Goal: Task Accomplishment & Management: Complete application form

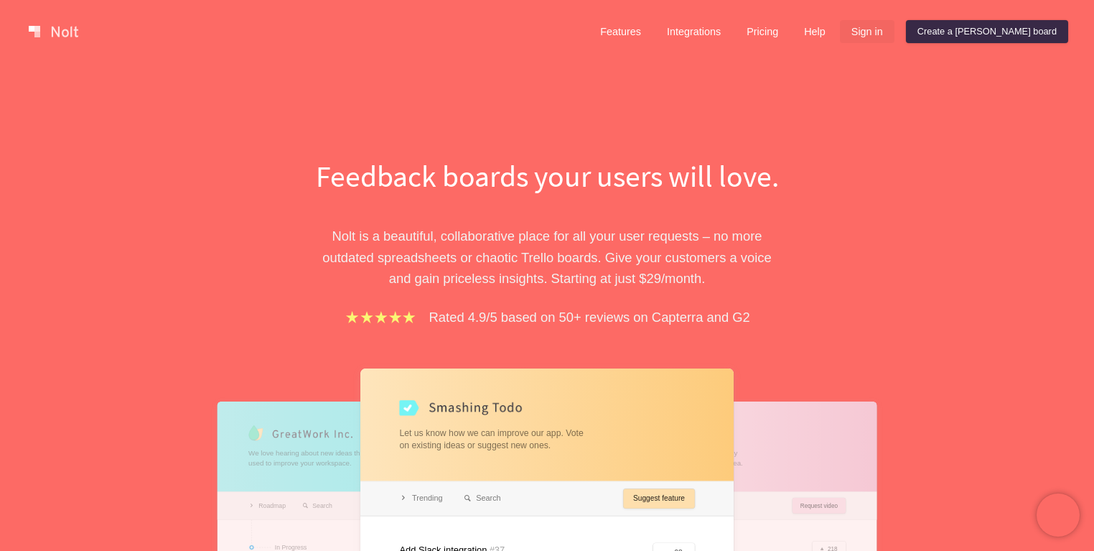
click at [895, 29] on link "Sign in" at bounding box center [867, 31] width 55 height 23
click at [997, 38] on link "Create a [PERSON_NAME] board" at bounding box center [987, 31] width 162 height 23
click at [895, 39] on link "Sign in" at bounding box center [867, 31] width 55 height 23
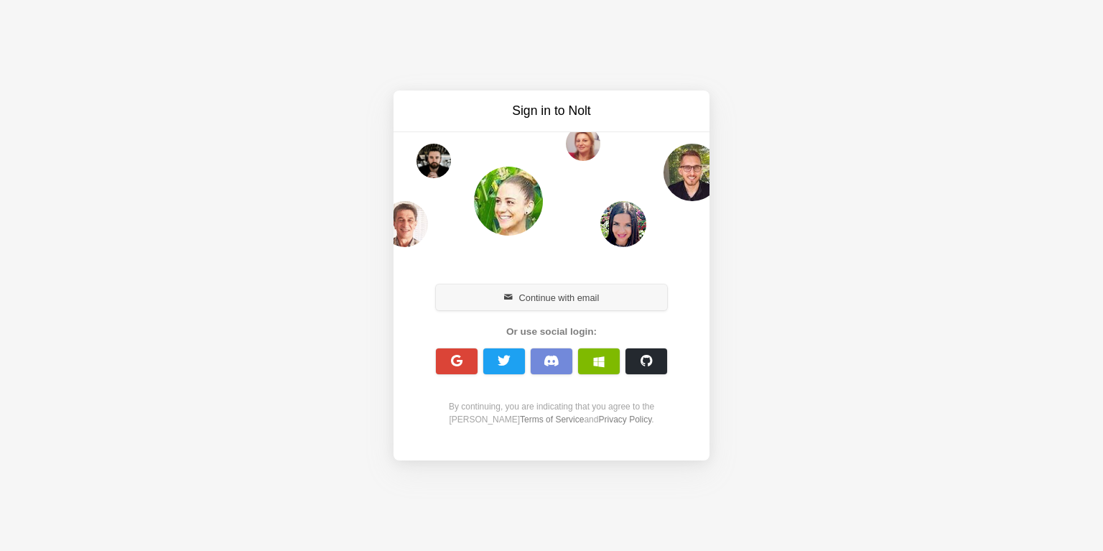
click at [523, 300] on button "Continue with email" at bounding box center [551, 297] width 231 height 26
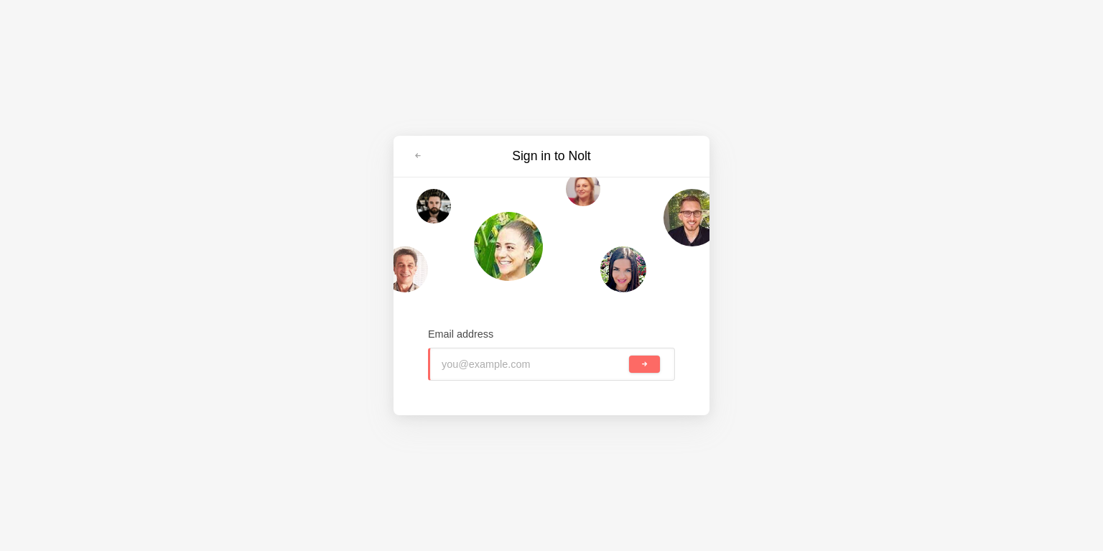
click at [539, 366] on input "email" at bounding box center [534, 364] width 185 height 32
type input "ц"
type input "webrain.int@gmail.com"
click at [648, 357] on button "submit" at bounding box center [644, 363] width 31 height 17
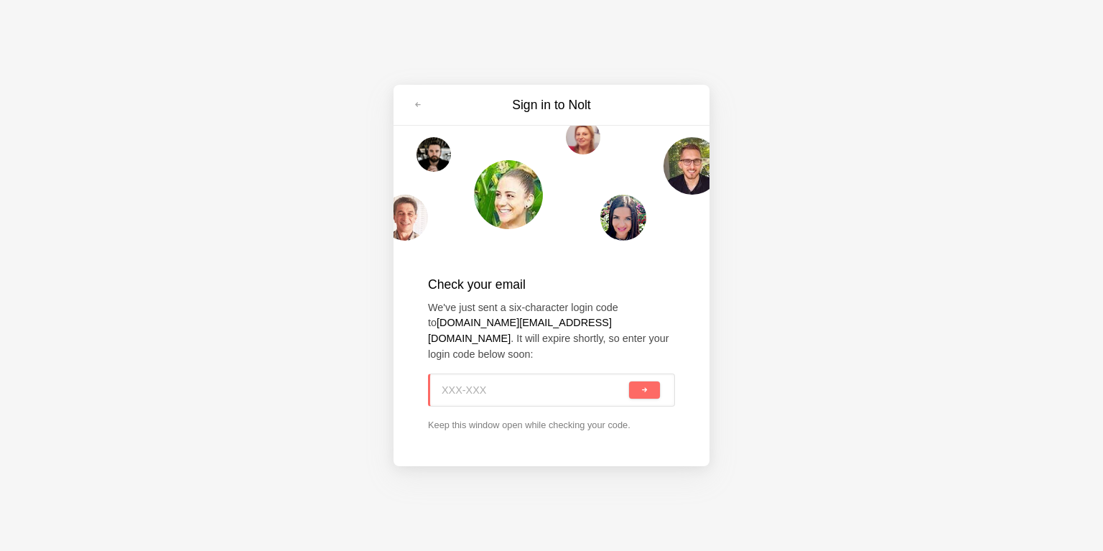
paste input "ZMU-Z5E"
type input "ZMU-Z5E"
click at [641, 388] on button "submit" at bounding box center [644, 389] width 31 height 17
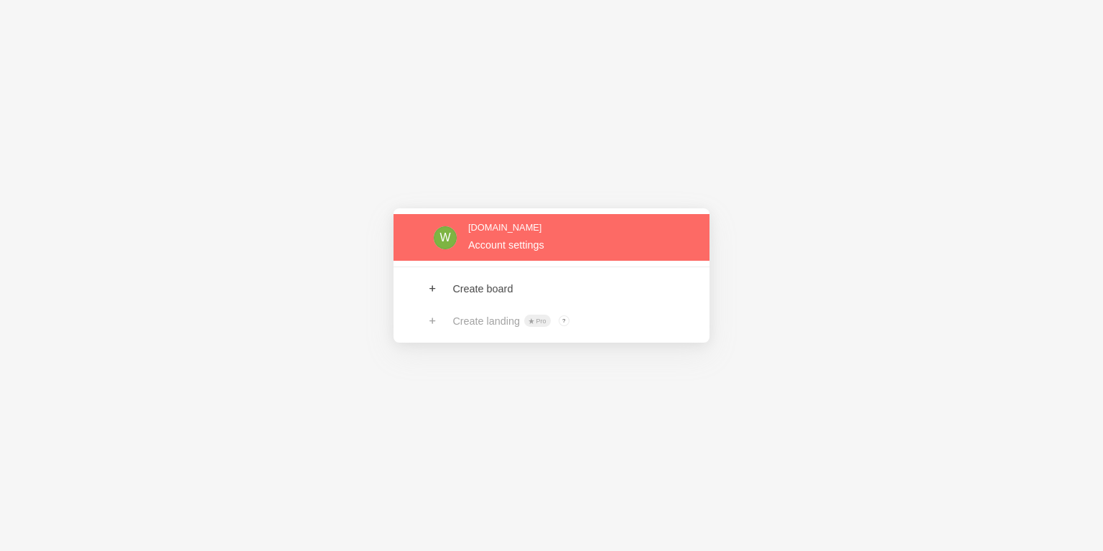
click at [533, 234] on link at bounding box center [552, 237] width 316 height 47
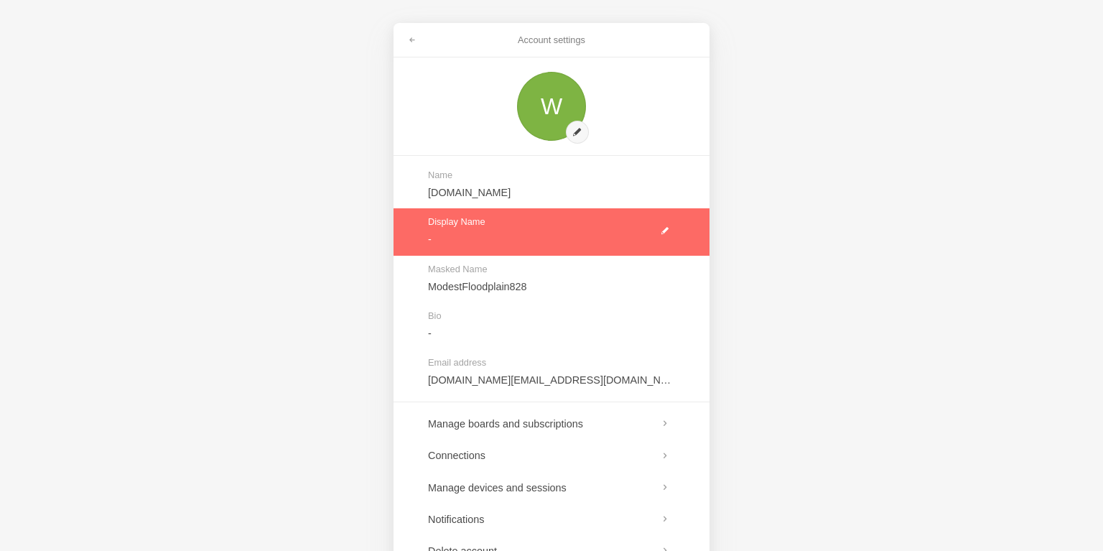
click at [487, 228] on link at bounding box center [552, 231] width 316 height 47
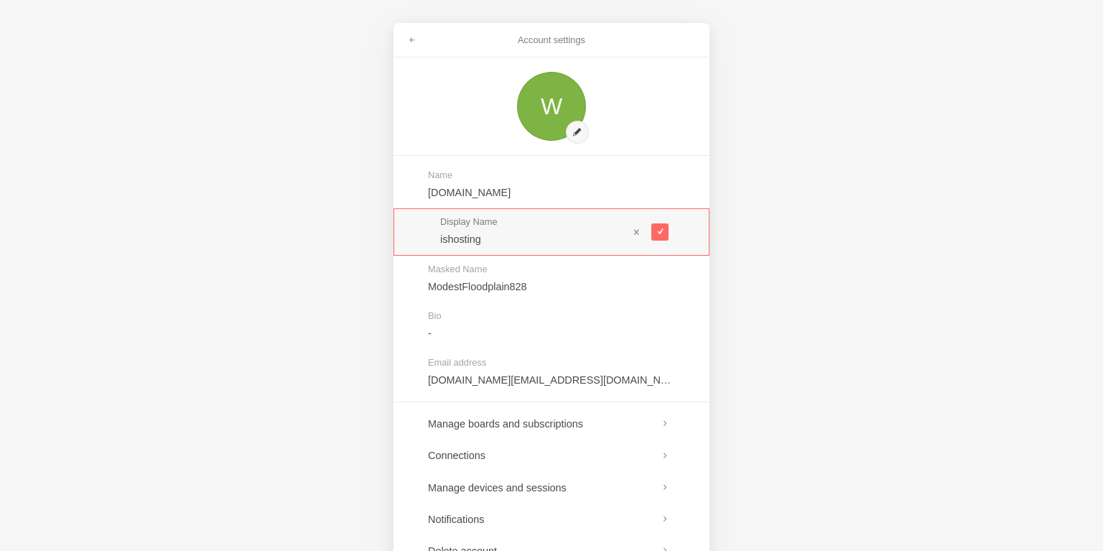
click at [453, 245] on input "ishosting" at bounding box center [534, 239] width 188 height 14
click at [317, 345] on div "Account settings W Name Webrain.int Display Name is*hosting Masked Name ModestF…" at bounding box center [551, 275] width 1103 height 551
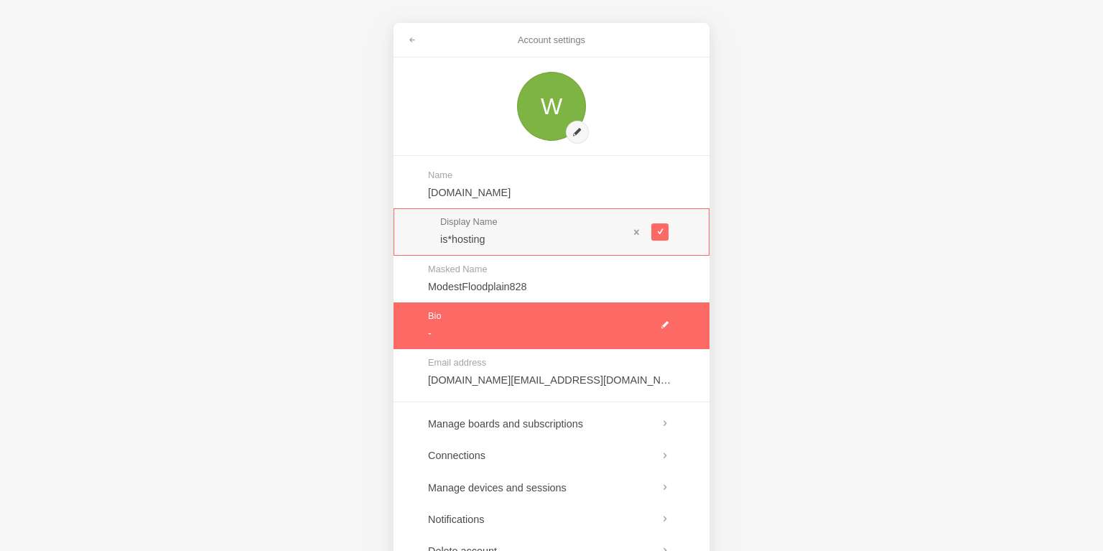
type input "is*hosting"
click at [493, 322] on link at bounding box center [552, 325] width 316 height 47
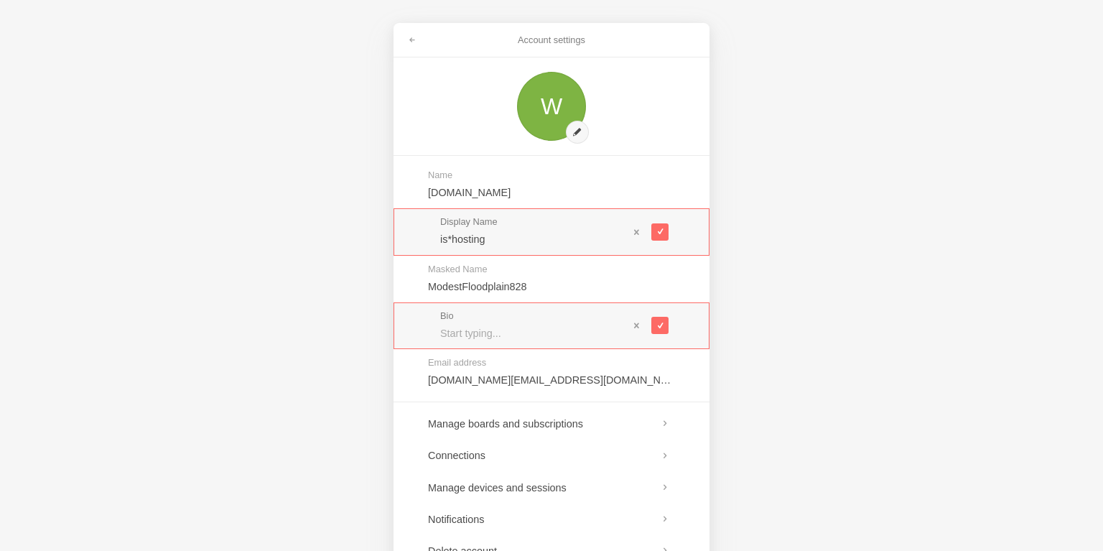
click at [343, 358] on div "Account settings W Name Webrain.int Display Name is*hosting Masked Name ModestF…" at bounding box center [551, 275] width 1103 height 551
click at [409, 45] on link at bounding box center [412, 40] width 26 height 23
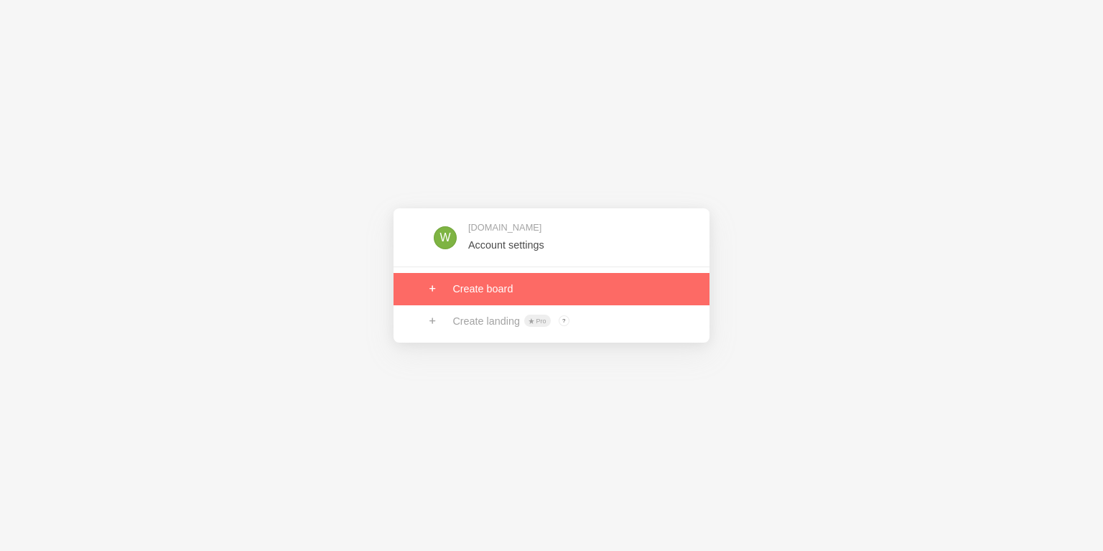
click at [490, 279] on link at bounding box center [552, 289] width 316 height 32
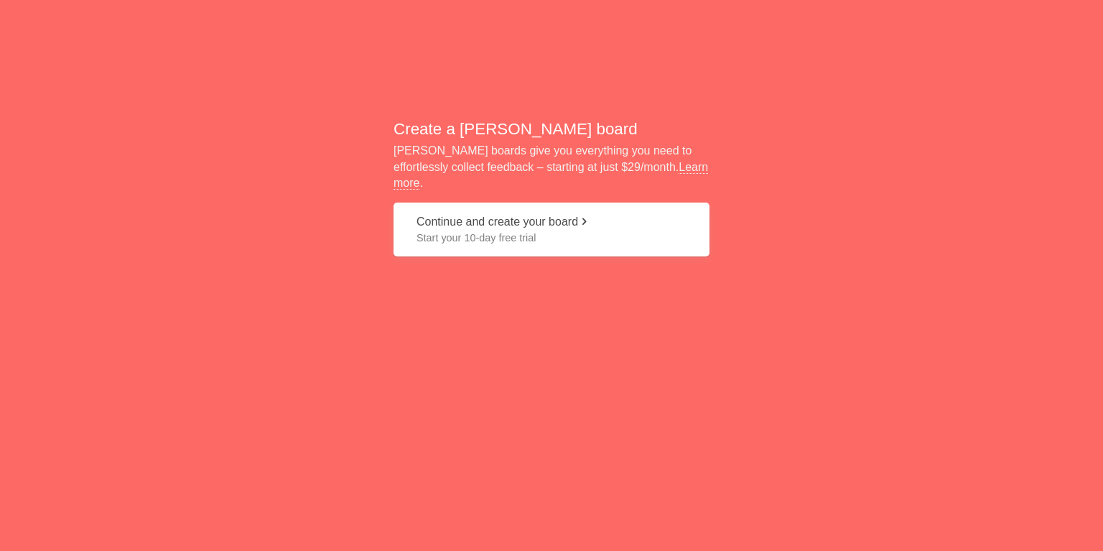
click at [456, 217] on button "Continue and create your board Start your 10-day free trial" at bounding box center [552, 230] width 316 height 54
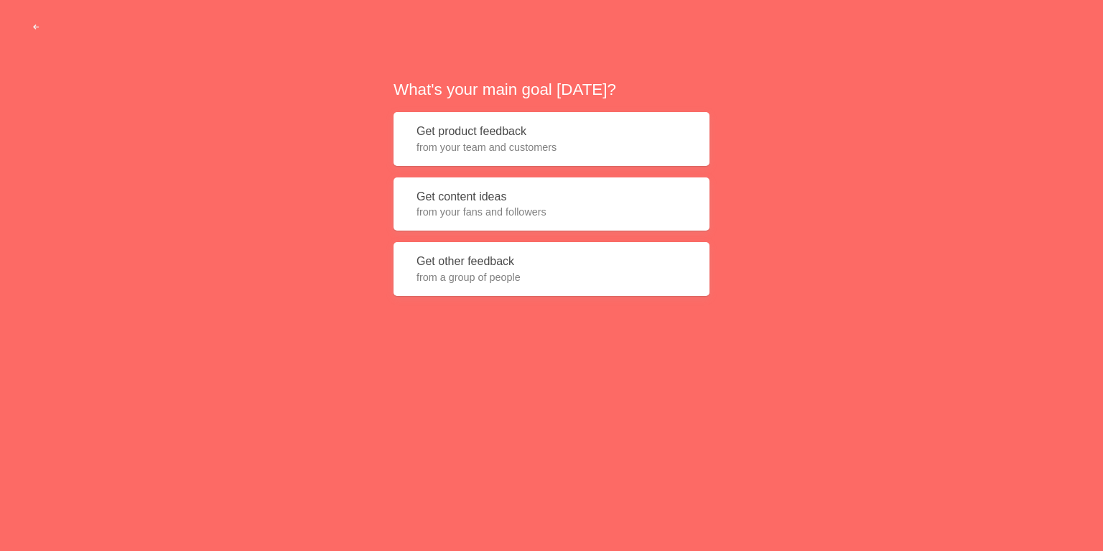
click at [466, 270] on span "from a group of people" at bounding box center [552, 277] width 270 height 14
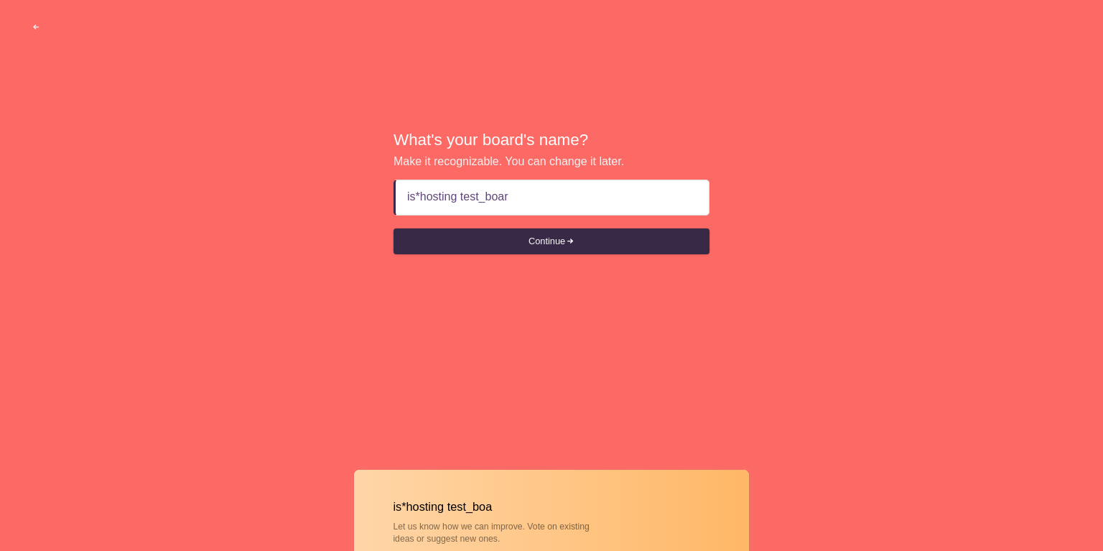
type input "is*hosting test_board"
click at [558, 237] on button "Continue" at bounding box center [552, 241] width 316 height 26
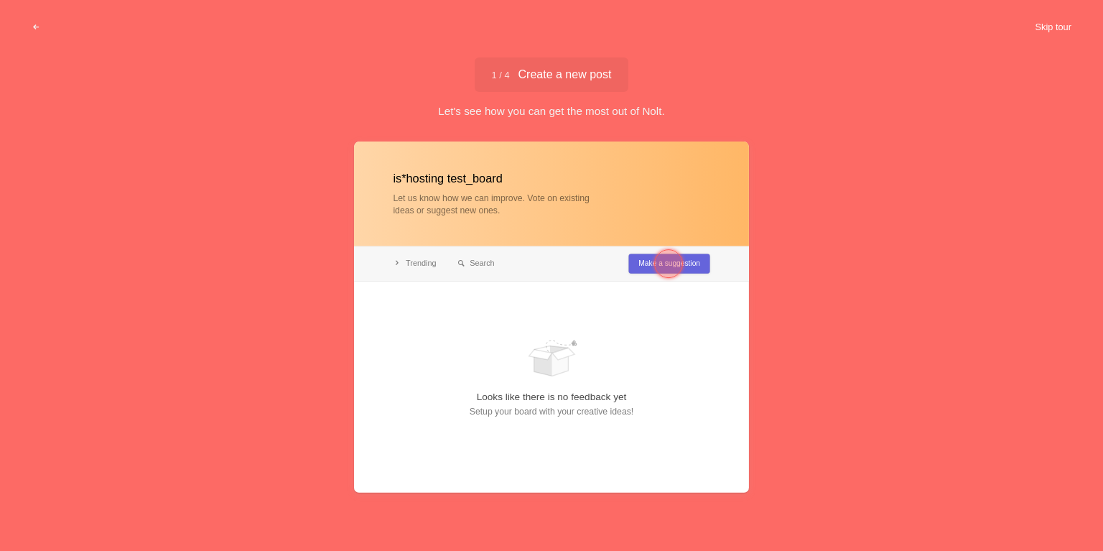
click at [1048, 24] on button "Skip tour" at bounding box center [1053, 27] width 71 height 26
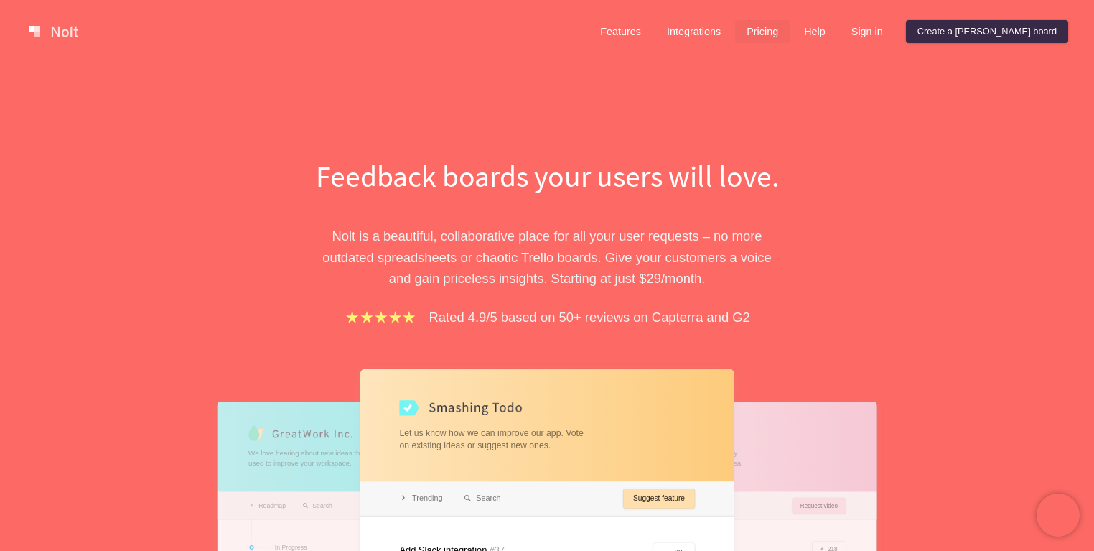
click at [790, 27] on link "Pricing" at bounding box center [762, 31] width 55 height 23
click at [790, 30] on link "Pricing" at bounding box center [762, 31] width 55 height 23
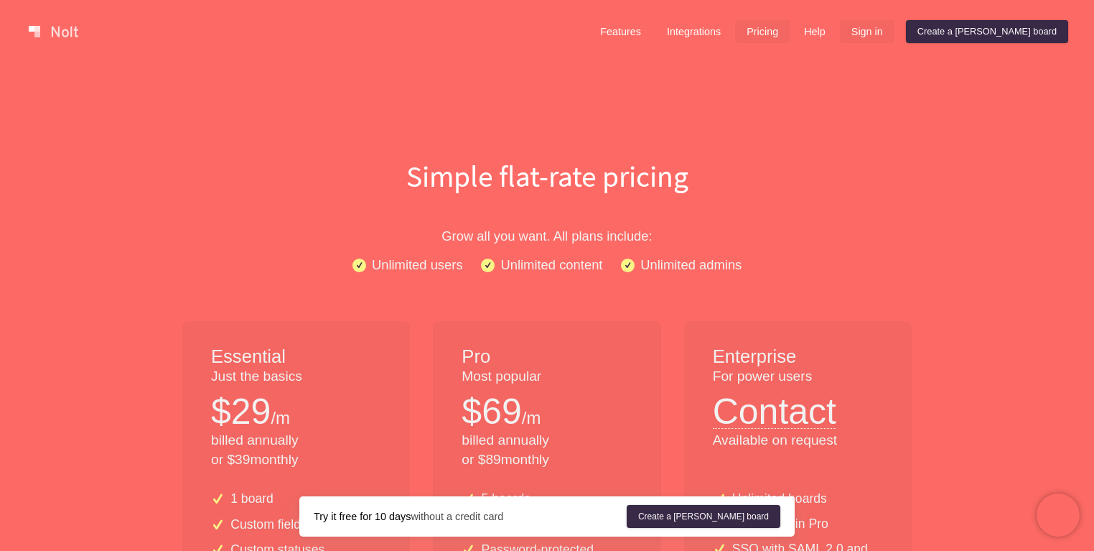
click at [895, 25] on link "Sign in" at bounding box center [867, 31] width 55 height 23
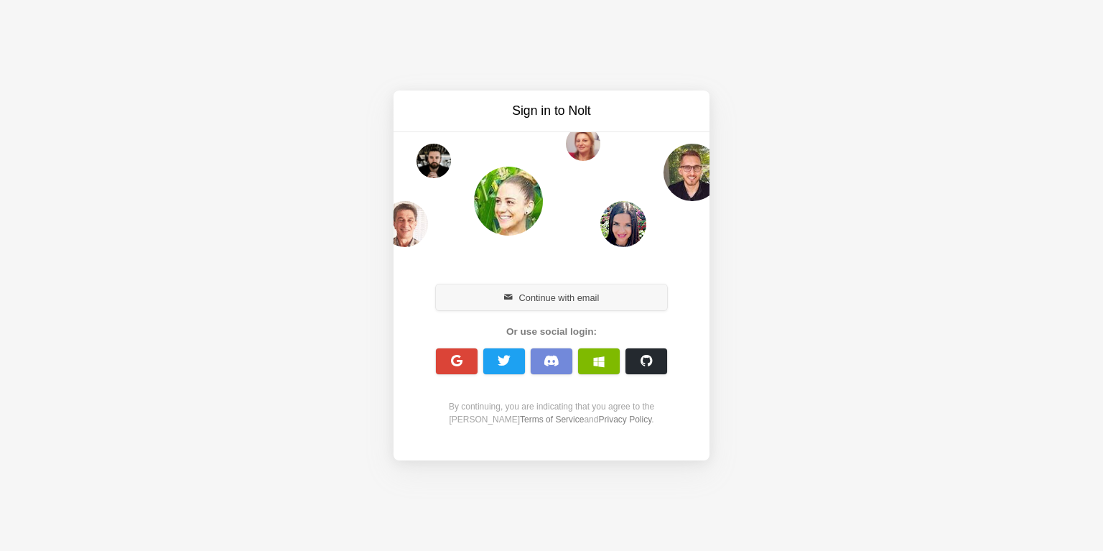
click at [511, 304] on button "Continue with email" at bounding box center [551, 297] width 231 height 26
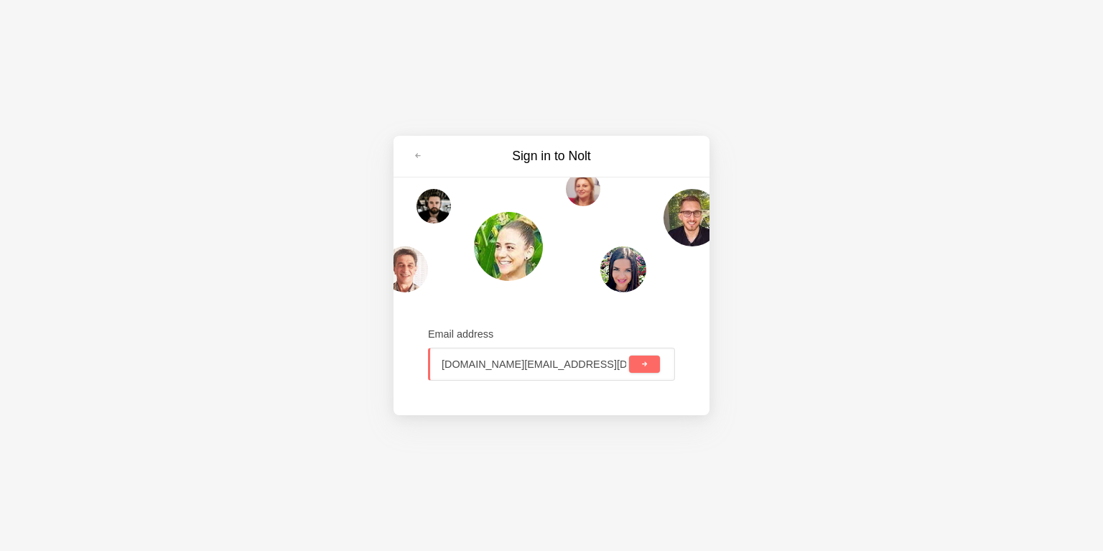
type input "webrain.dev@gmail.com"
click at [638, 362] on button "submit" at bounding box center [644, 363] width 31 height 17
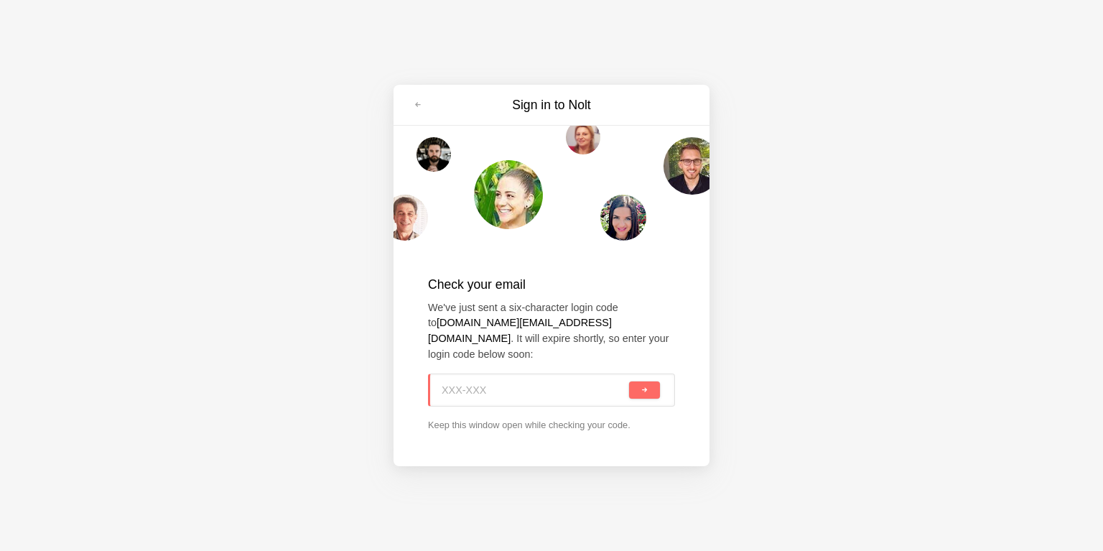
paste input "2CL-H4M"
type input "2CL-H4M"
click at [651, 386] on button "submit" at bounding box center [644, 389] width 31 height 17
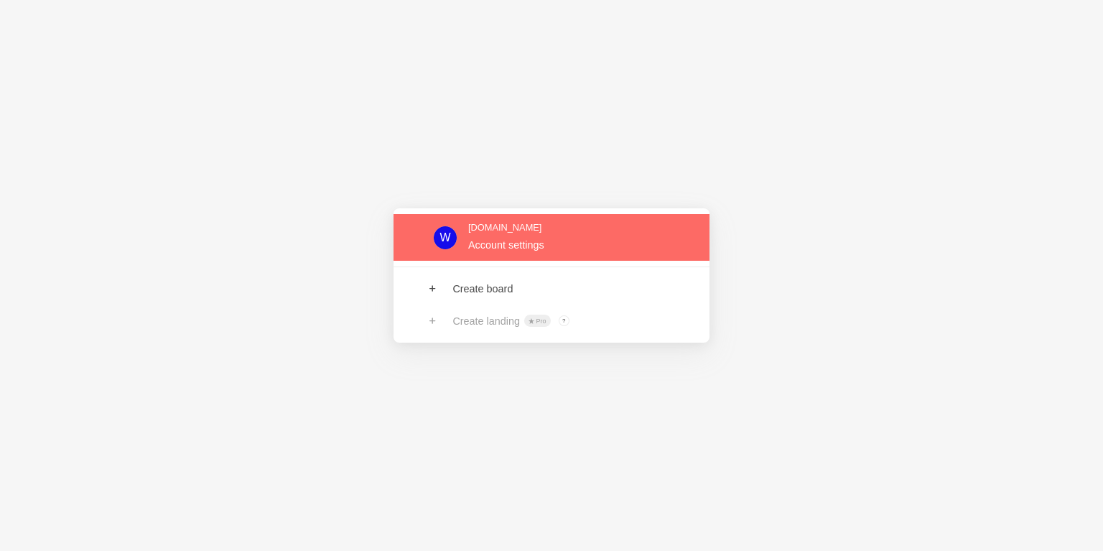
click at [585, 246] on link at bounding box center [552, 237] width 316 height 47
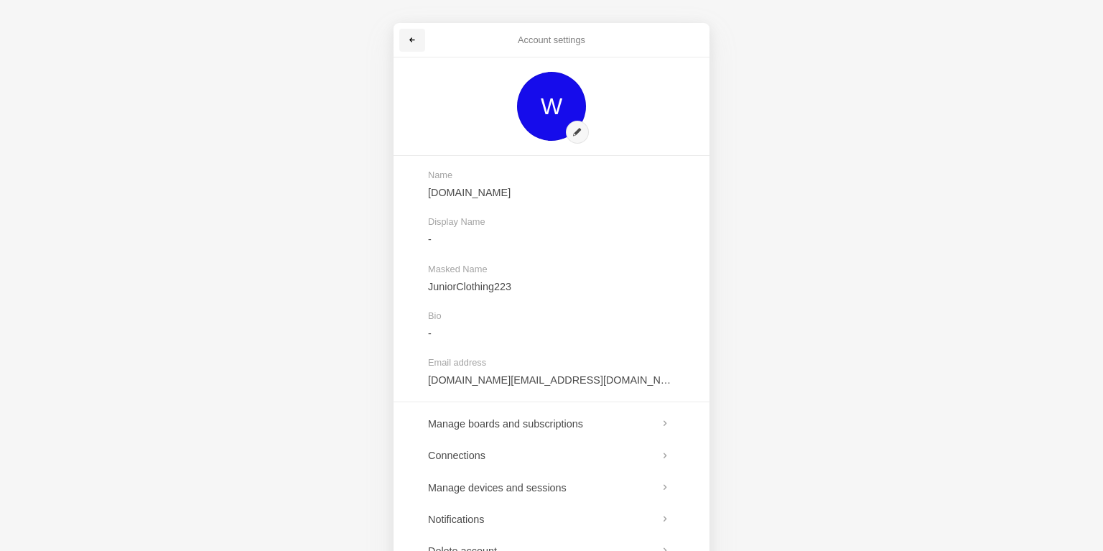
click at [411, 37] on span at bounding box center [412, 40] width 9 height 9
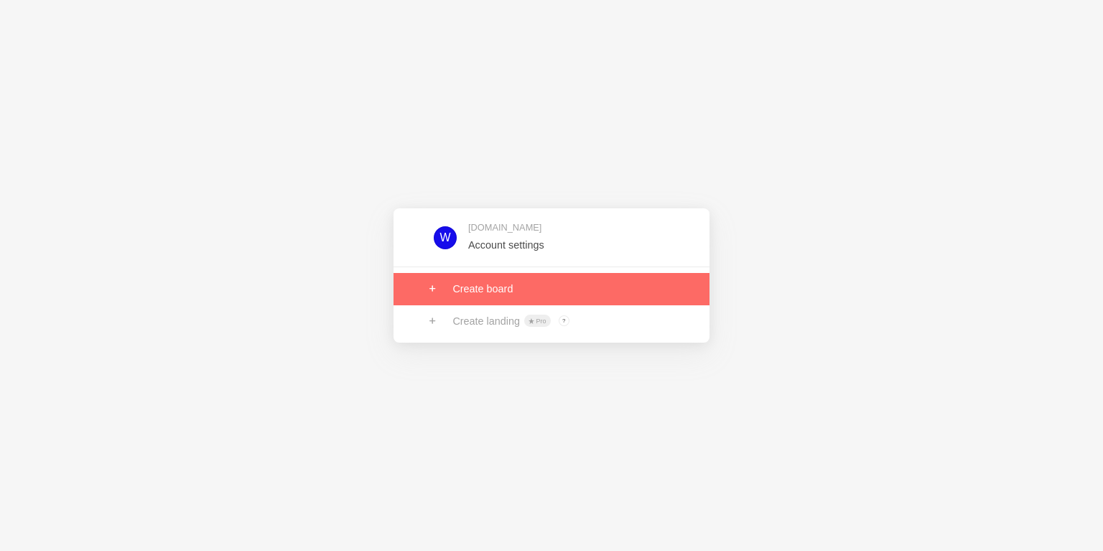
click at [498, 282] on link at bounding box center [552, 289] width 316 height 32
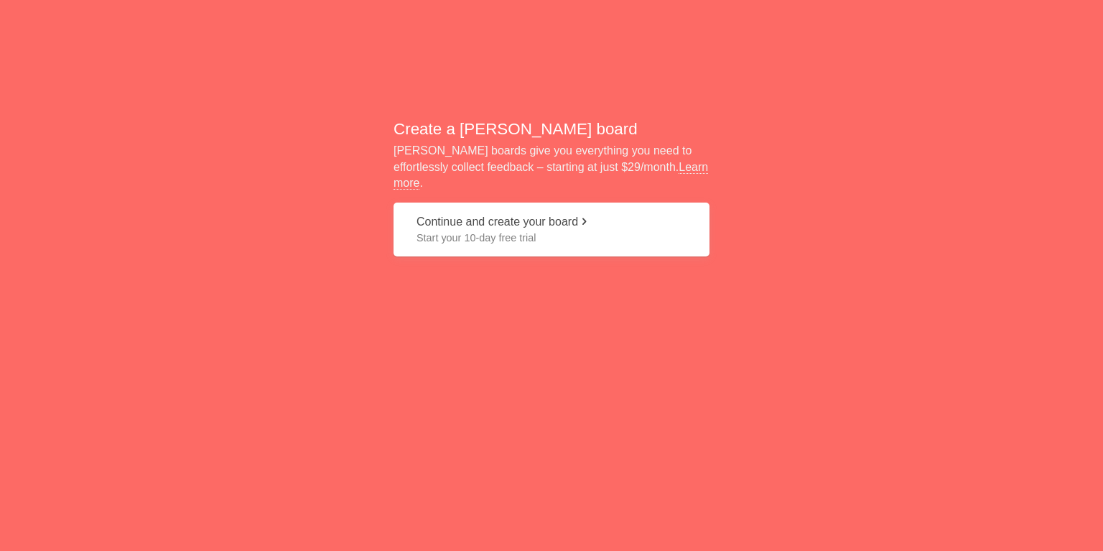
click at [539, 231] on span "Start your 10-day free trial" at bounding box center [552, 238] width 270 height 14
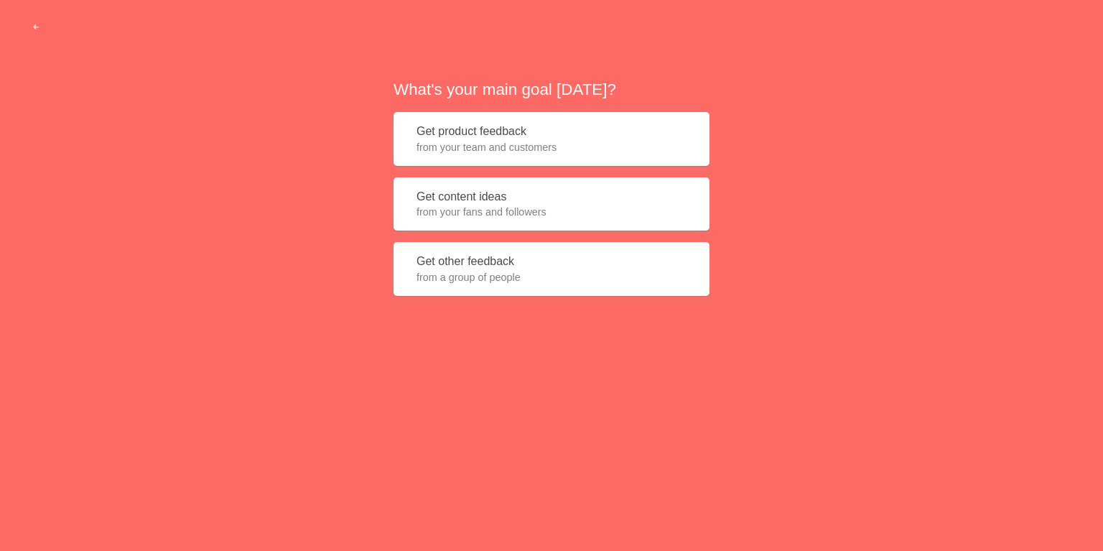
click at [484, 269] on button "Get other feedback from a group of people" at bounding box center [552, 269] width 316 height 54
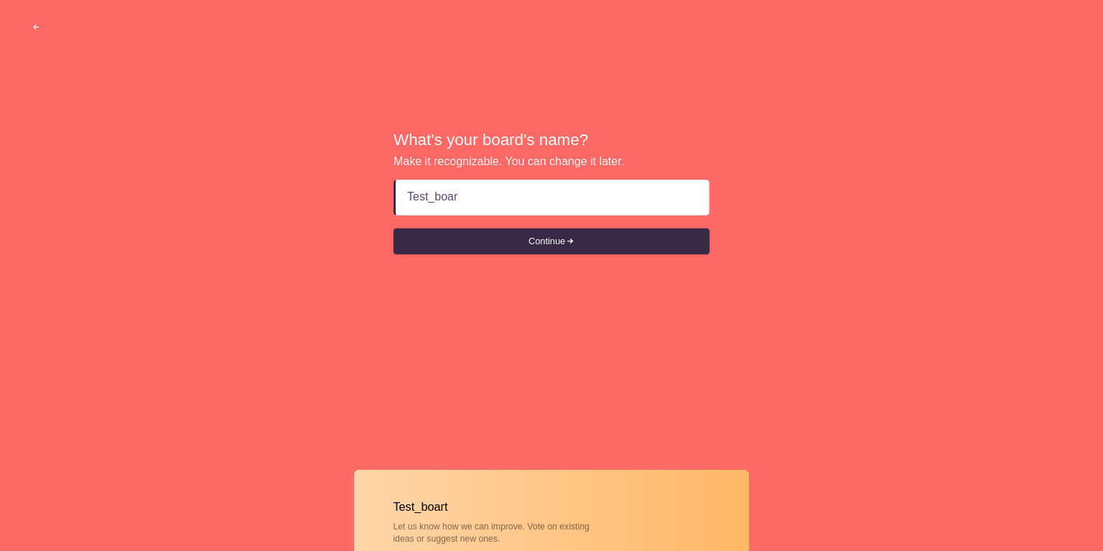
type input "Test_board"
click at [549, 240] on button "Continue" at bounding box center [552, 241] width 316 height 26
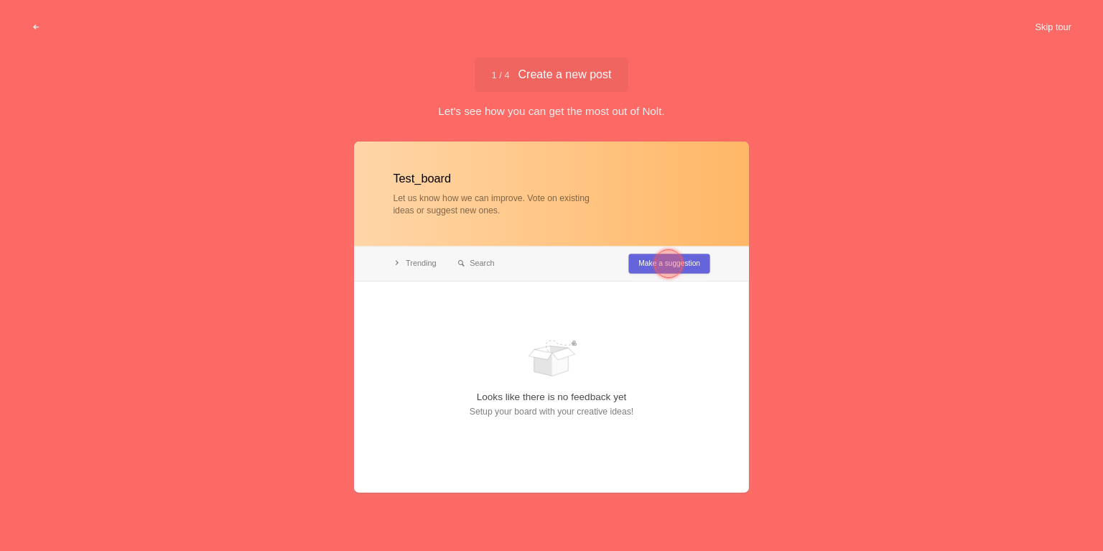
click at [1053, 29] on button "Skip tour" at bounding box center [1053, 27] width 71 height 26
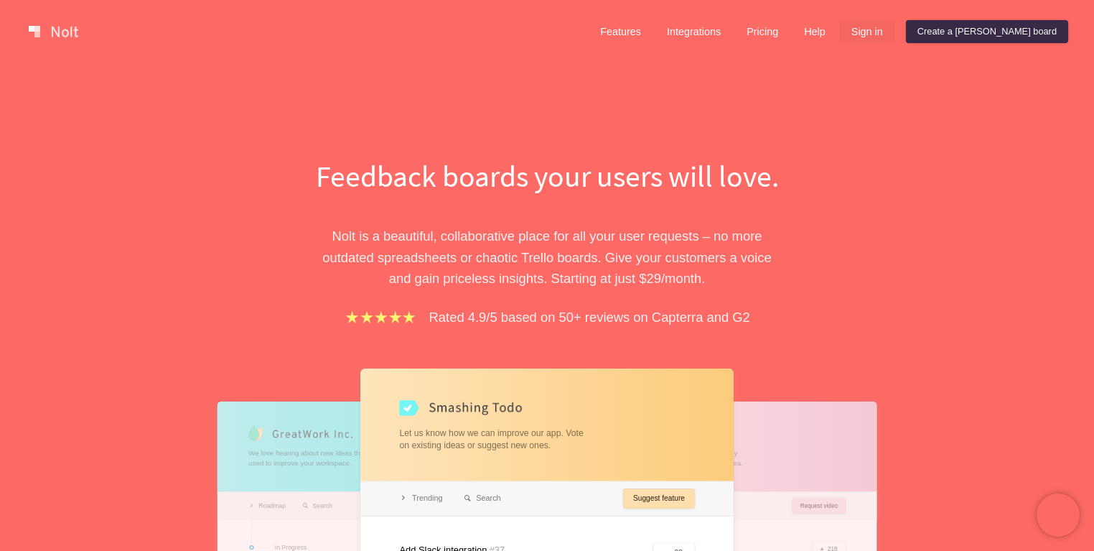
click at [895, 33] on link "Sign in" at bounding box center [867, 31] width 55 height 23
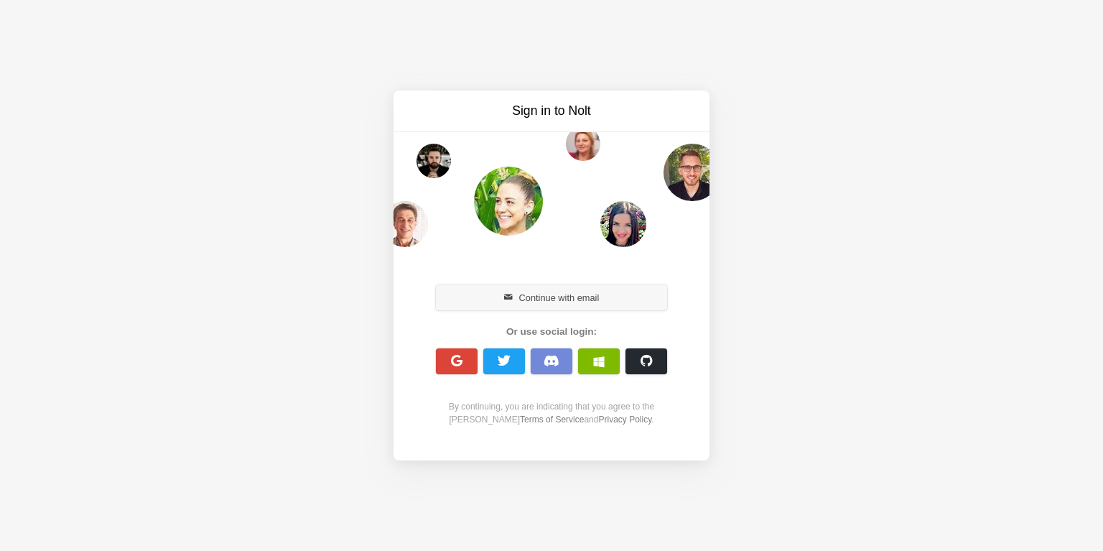
click at [525, 300] on button "Continue with email" at bounding box center [551, 297] width 231 height 26
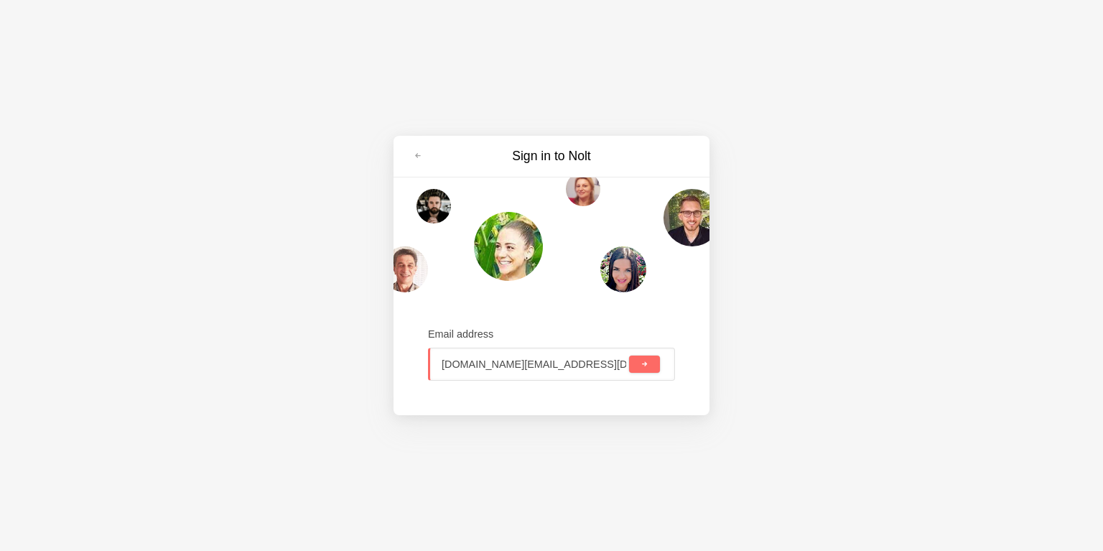
type input "[DOMAIN_NAME][EMAIL_ADDRESS][DOMAIN_NAME]"
click at [643, 370] on button "submit" at bounding box center [644, 363] width 31 height 17
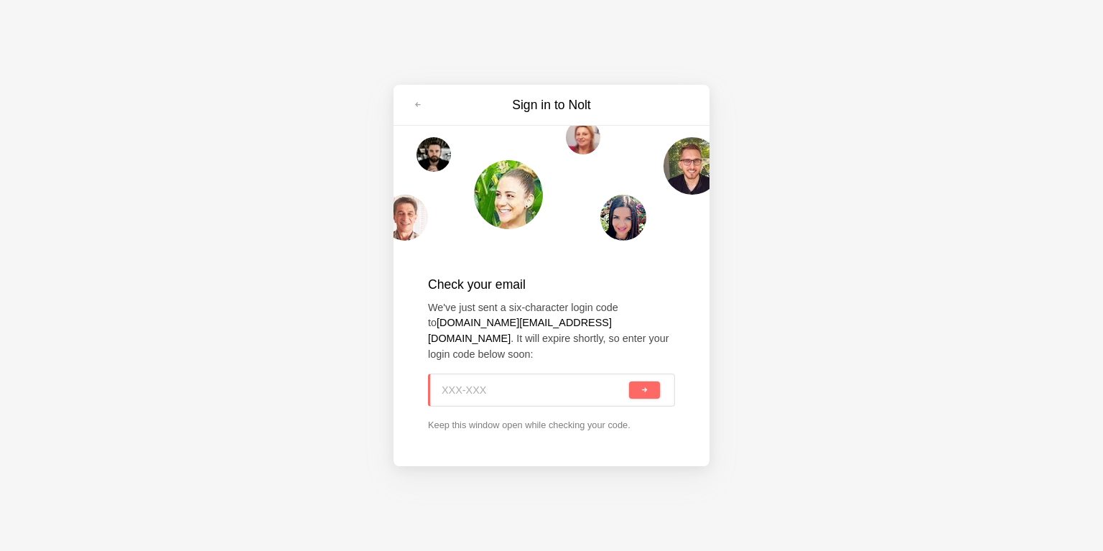
paste input "WWN-5P4"
type input "WWN-5P4"
click at [629, 381] on button "submit" at bounding box center [644, 389] width 31 height 17
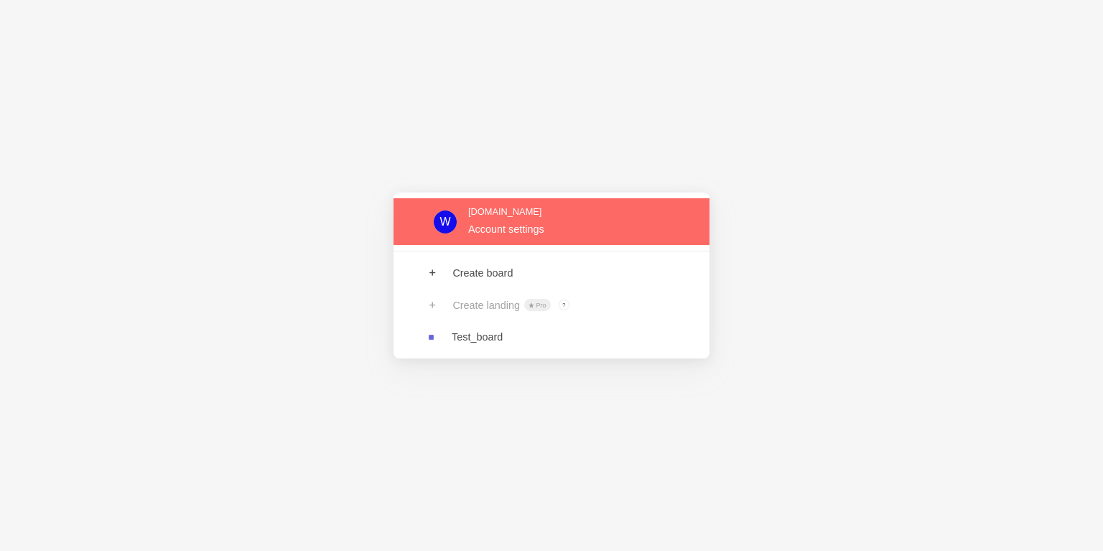
click at [529, 220] on link at bounding box center [552, 221] width 316 height 47
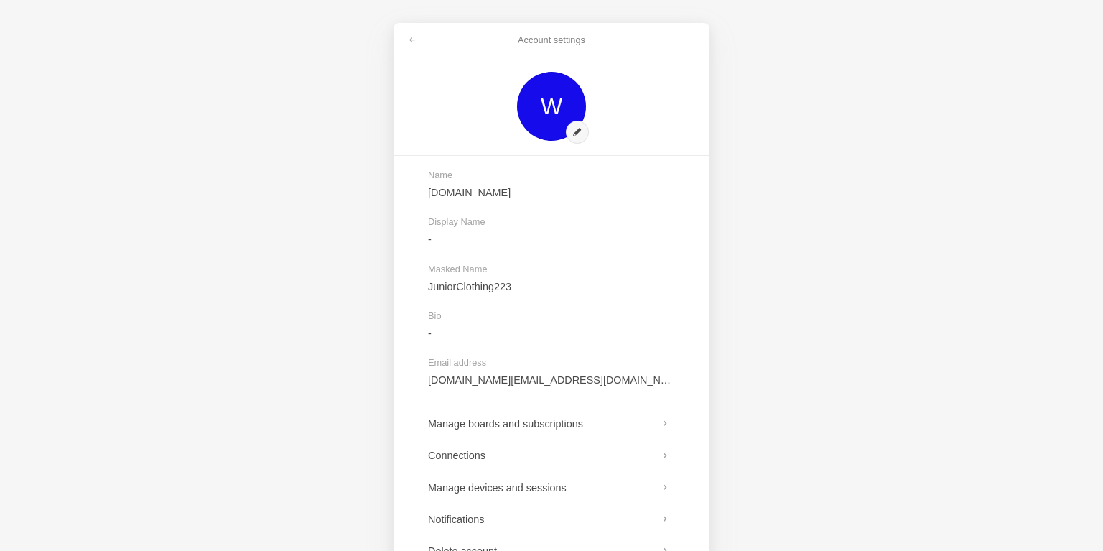
scroll to position [75, 0]
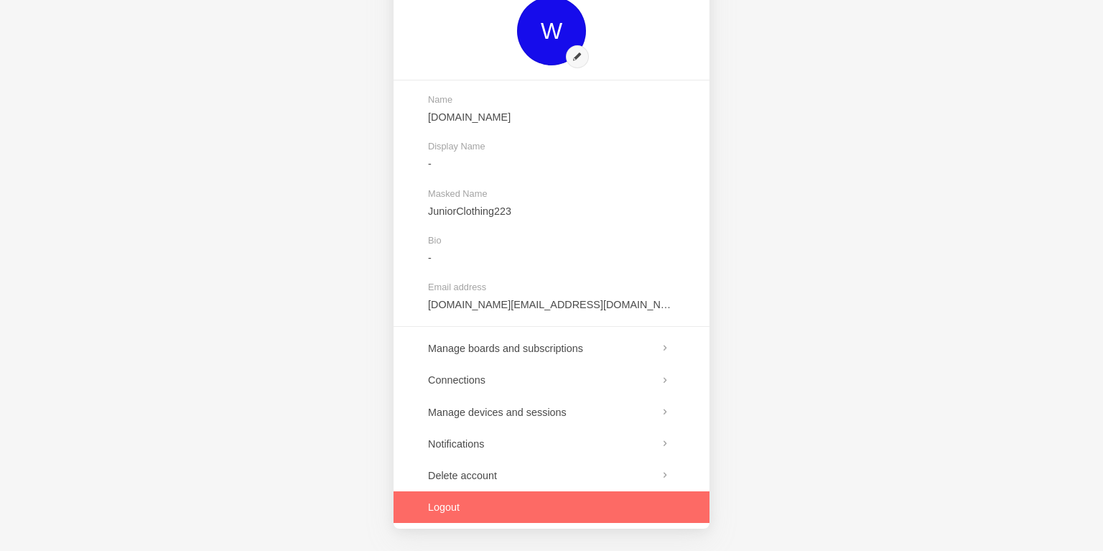
click at [452, 508] on link at bounding box center [552, 507] width 316 height 32
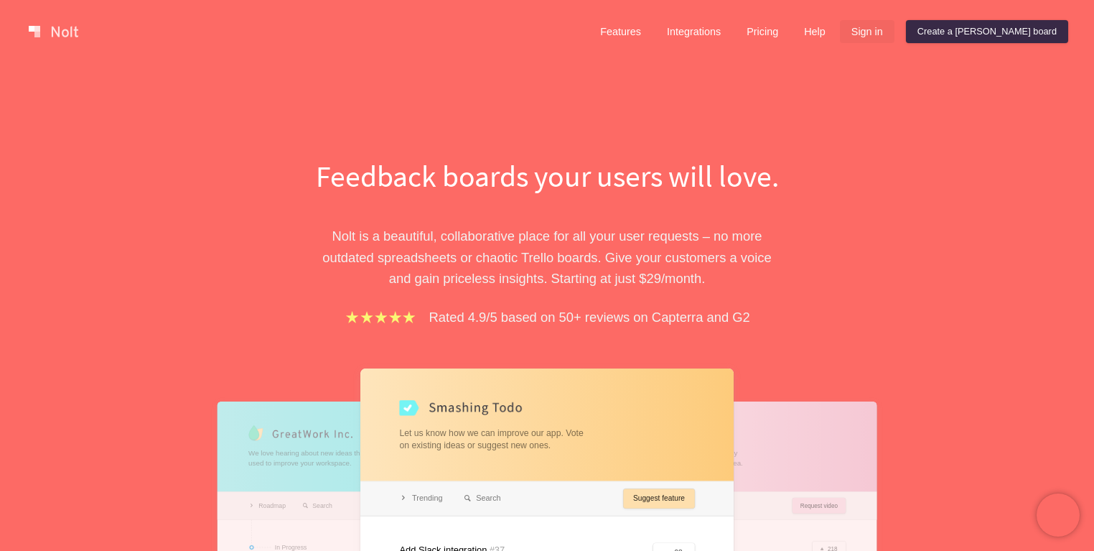
click at [895, 35] on link "Sign in" at bounding box center [867, 31] width 55 height 23
